Goal: Information Seeking & Learning: Learn about a topic

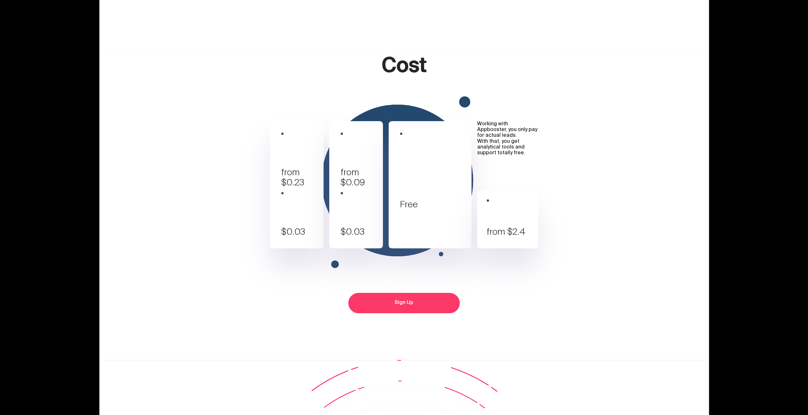
scroll to position [2319, 0]
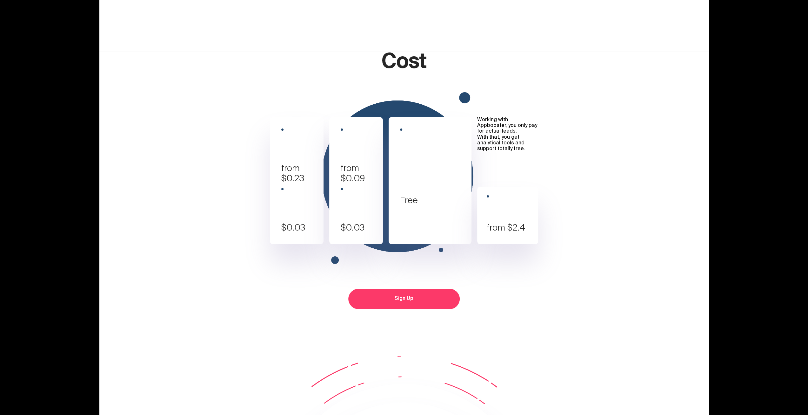
drag, startPoint x: 291, startPoint y: 223, endPoint x: 310, endPoint y: 265, distance: 46.2
click at [310, 244] on div "iOS Installs from $0.23 Retention, per day $0.03" at bounding box center [297, 180] width 54 height 127
click at [310, 213] on div "Retention, per day" at bounding box center [302, 206] width 42 height 13
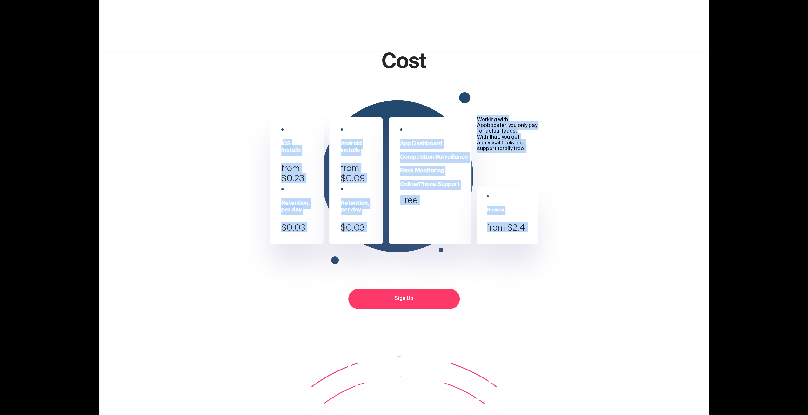
drag, startPoint x: 274, startPoint y: 187, endPoint x: 329, endPoint y: 303, distance: 127.7
click at [329, 303] on div "iOS Installs from $0.23 Retention, per day $0.03 Android installs from $0.09 Re…" at bounding box center [404, 227] width 394 height 255
click at [293, 154] on div "iOS Installs" at bounding box center [302, 147] width 42 height 13
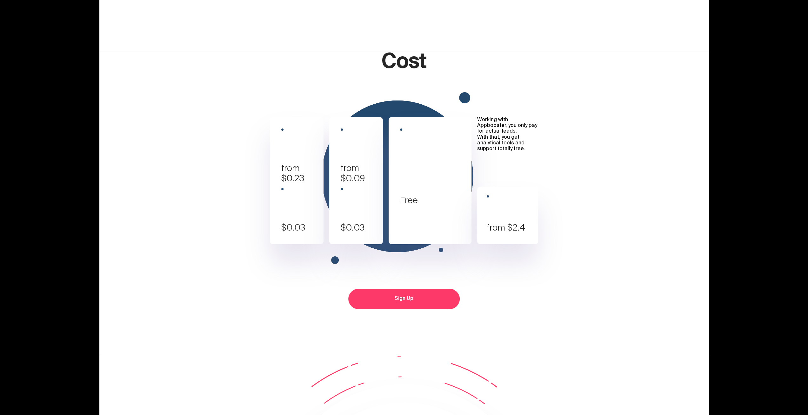
drag, startPoint x: 334, startPoint y: 179, endPoint x: 380, endPoint y: 288, distance: 118.3
click at [380, 244] on div "Android installs from $0.09 Retention, per day $0.03" at bounding box center [356, 180] width 54 height 127
drag, startPoint x: 405, startPoint y: 203, endPoint x: 443, endPoint y: 281, distance: 87.1
click at [443, 244] on div "App Dashboard Competition Surveillance Rank Monitoring Online/Phone Support Free" at bounding box center [430, 180] width 83 height 127
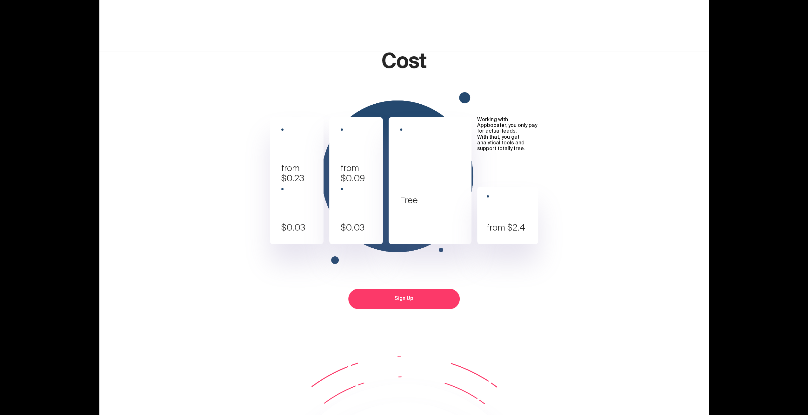
drag, startPoint x: 367, startPoint y: 286, endPoint x: 330, endPoint y: 170, distance: 122.1
click at [330, 170] on div "iOS Installs from $0.23 Retention, per day $0.03 Android installs from $0.09 Re…" at bounding box center [404, 227] width 394 height 255
copy div "Android installs from $0.09 Retention, per day $0.03"
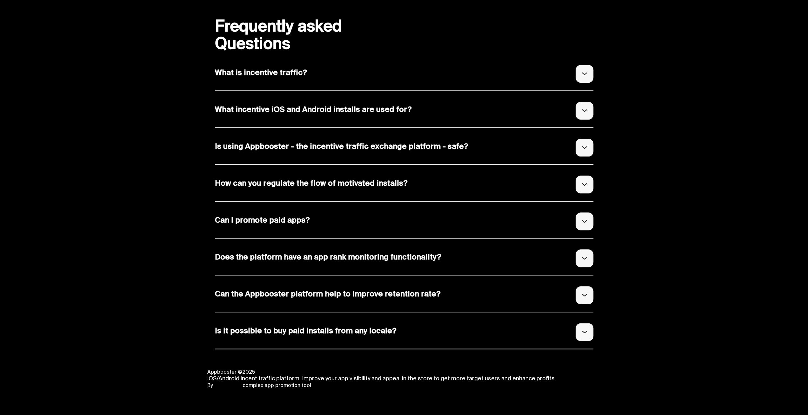
scroll to position [3062, 0]
